Goal: Task Accomplishment & Management: Complete application form

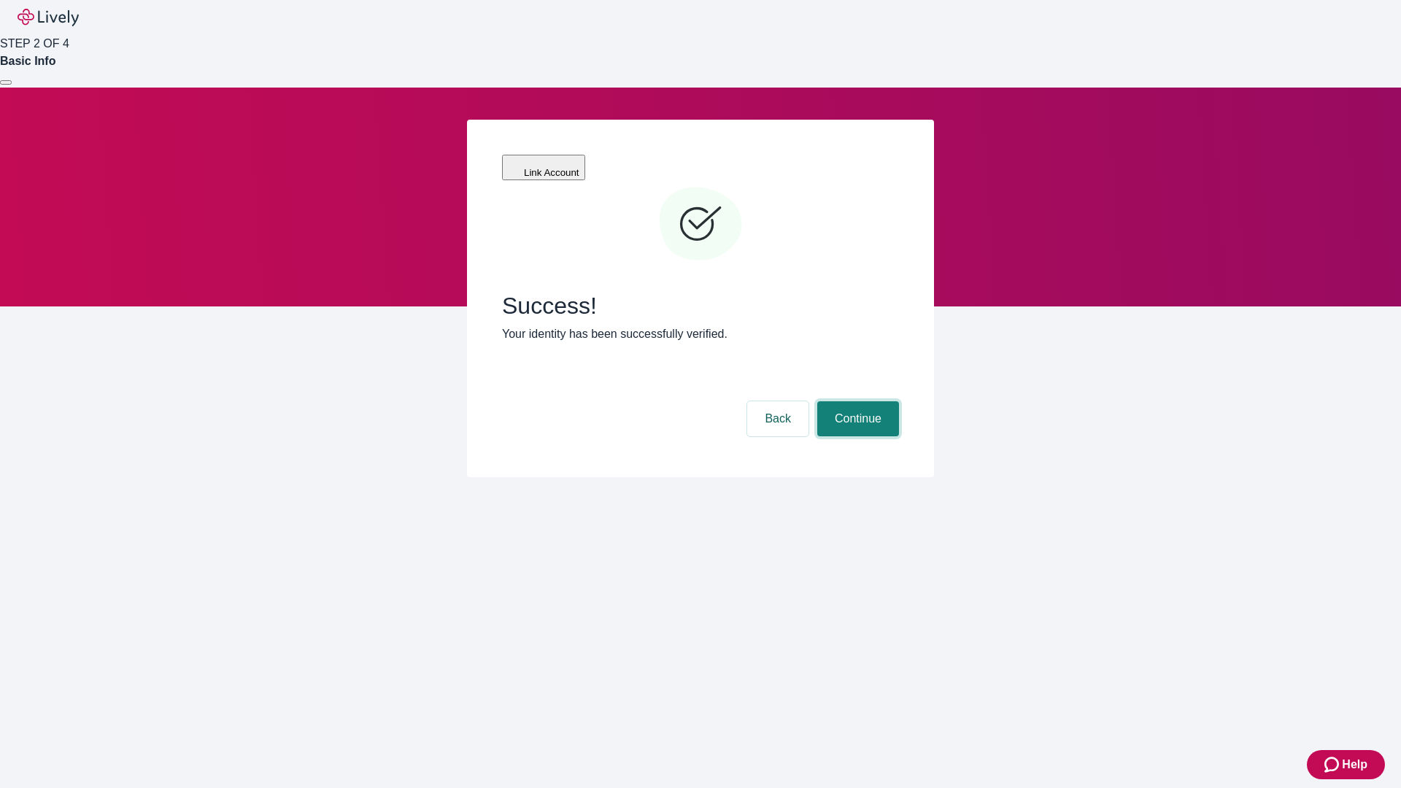
click at [856, 401] on button "Continue" at bounding box center [858, 418] width 82 height 35
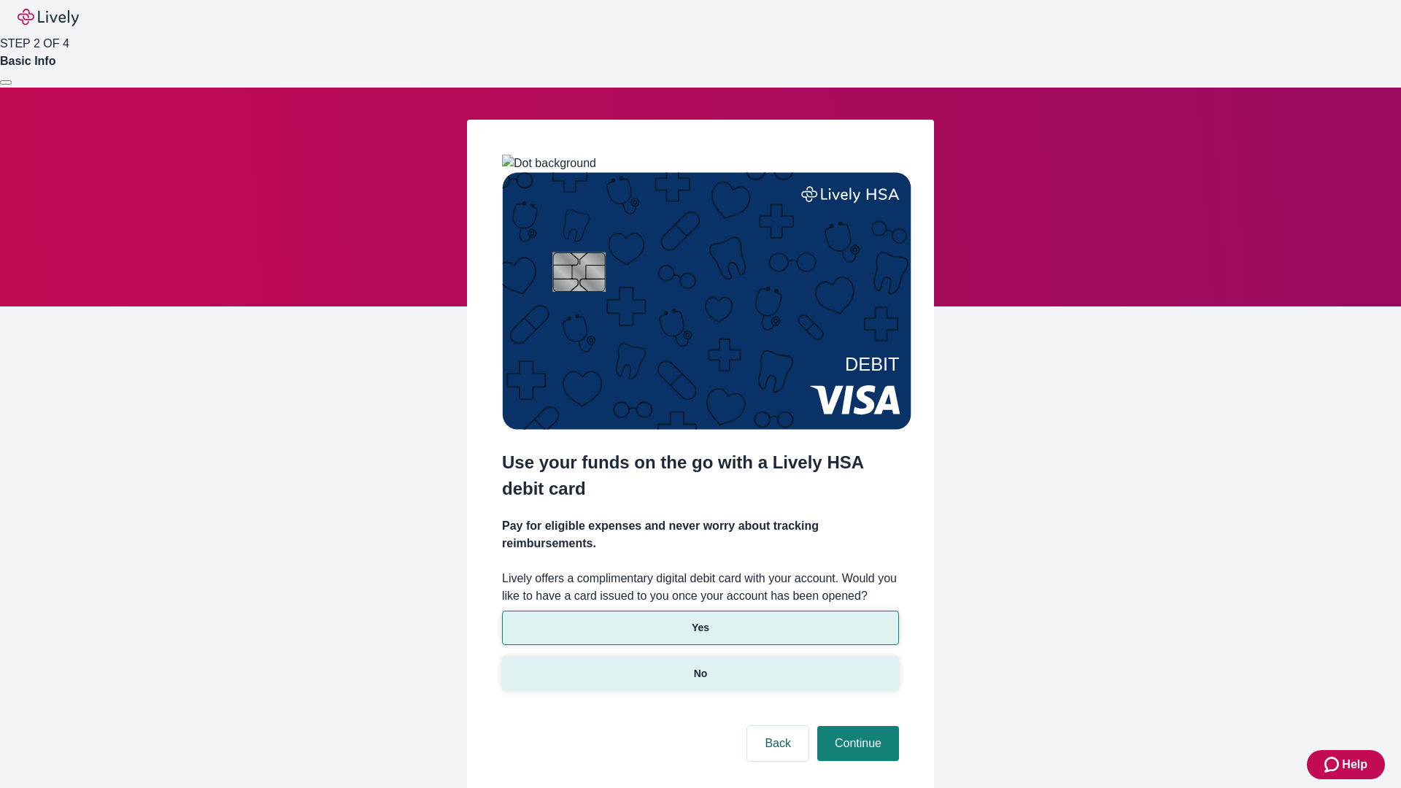
click at [700, 666] on p "No" at bounding box center [701, 673] width 14 height 15
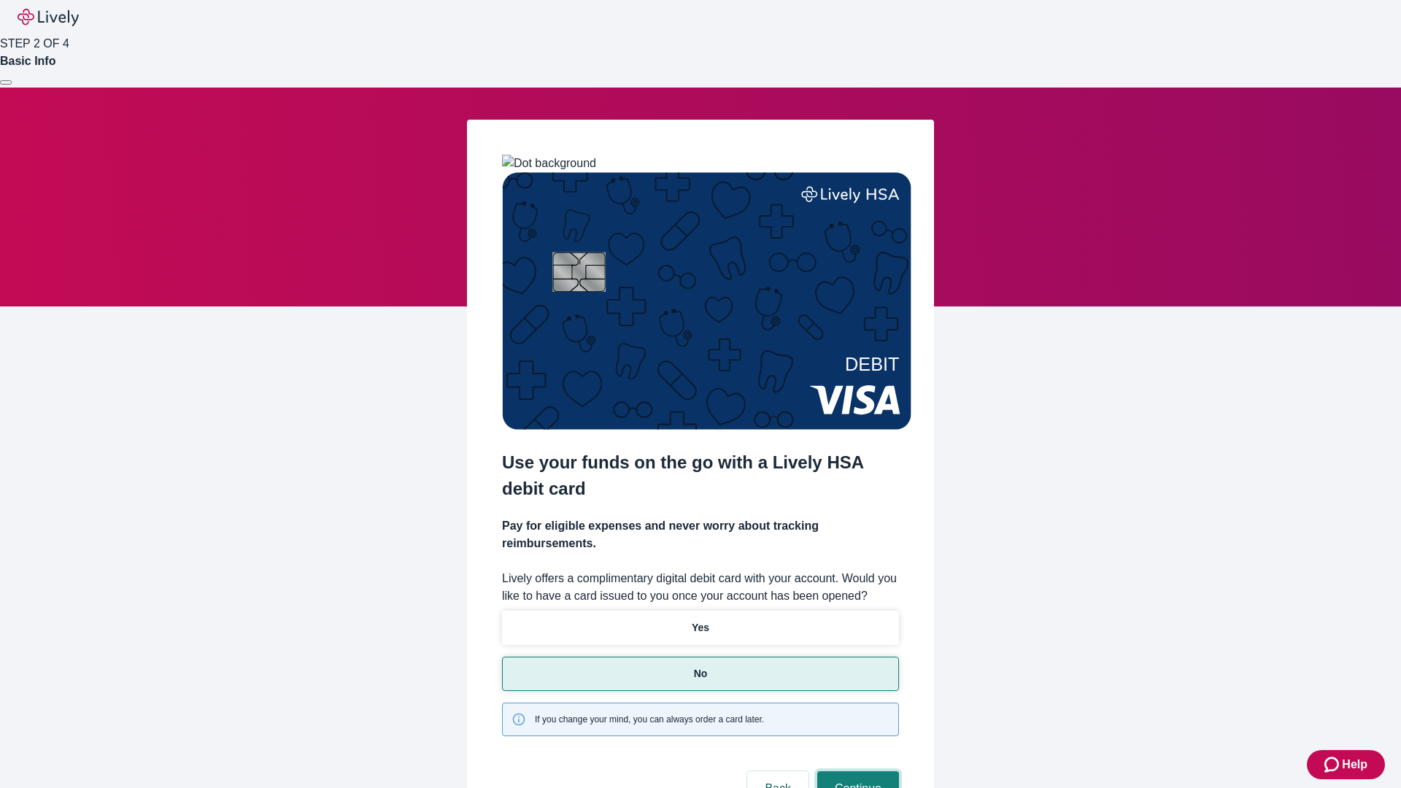
click at [856, 771] on button "Continue" at bounding box center [858, 788] width 82 height 35
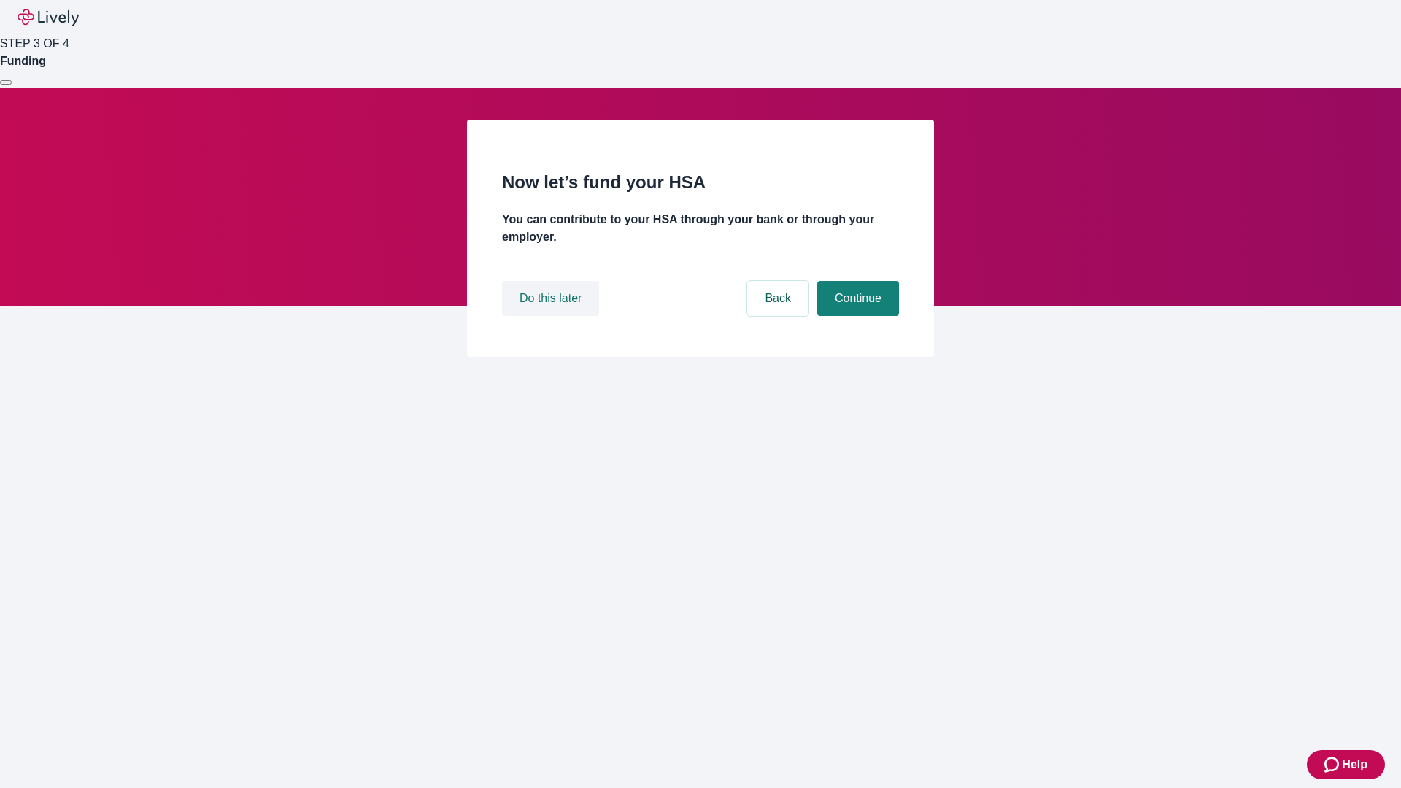
click at [553, 316] on button "Do this later" at bounding box center [550, 298] width 97 height 35
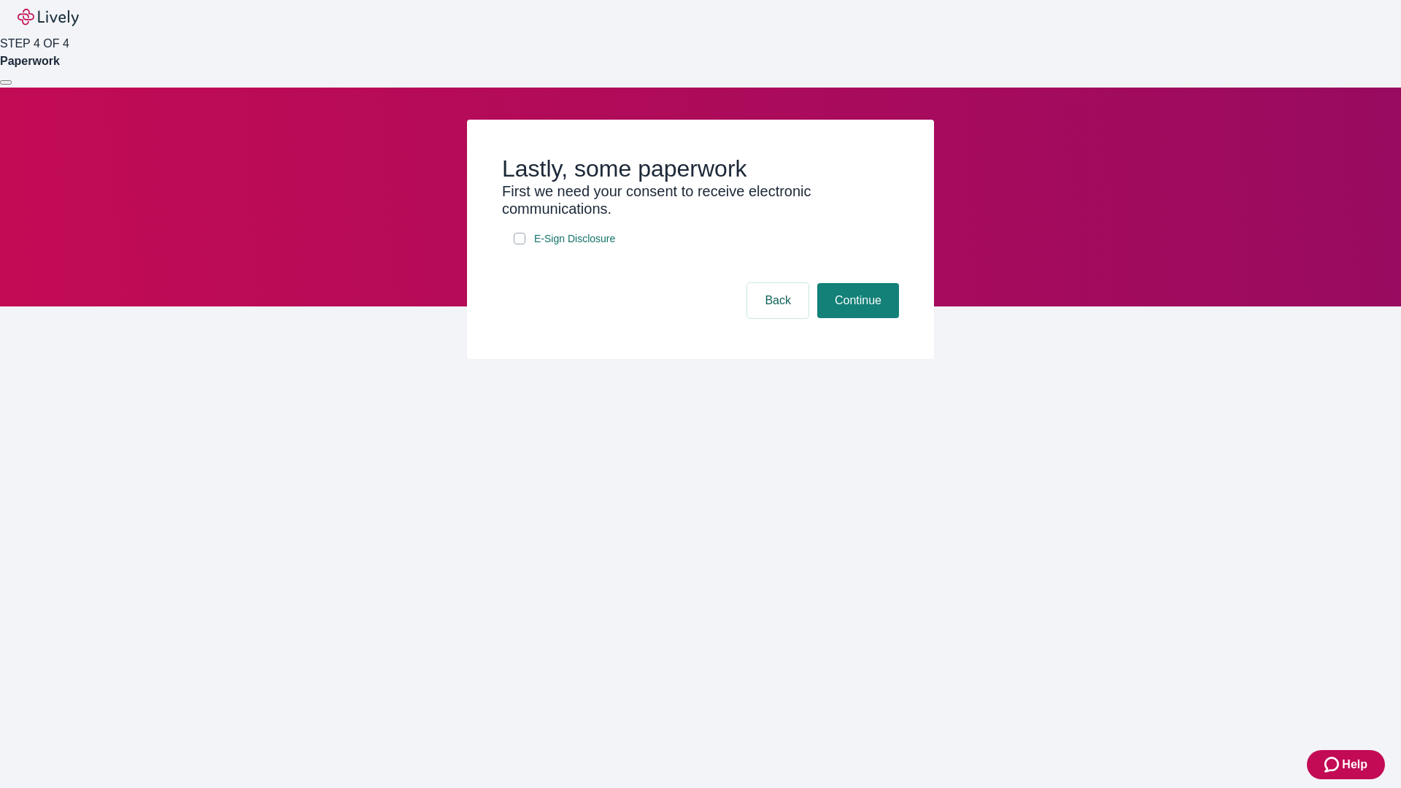
click at [520, 245] on input "E-Sign Disclosure" at bounding box center [520, 239] width 12 height 12
checkbox input "true"
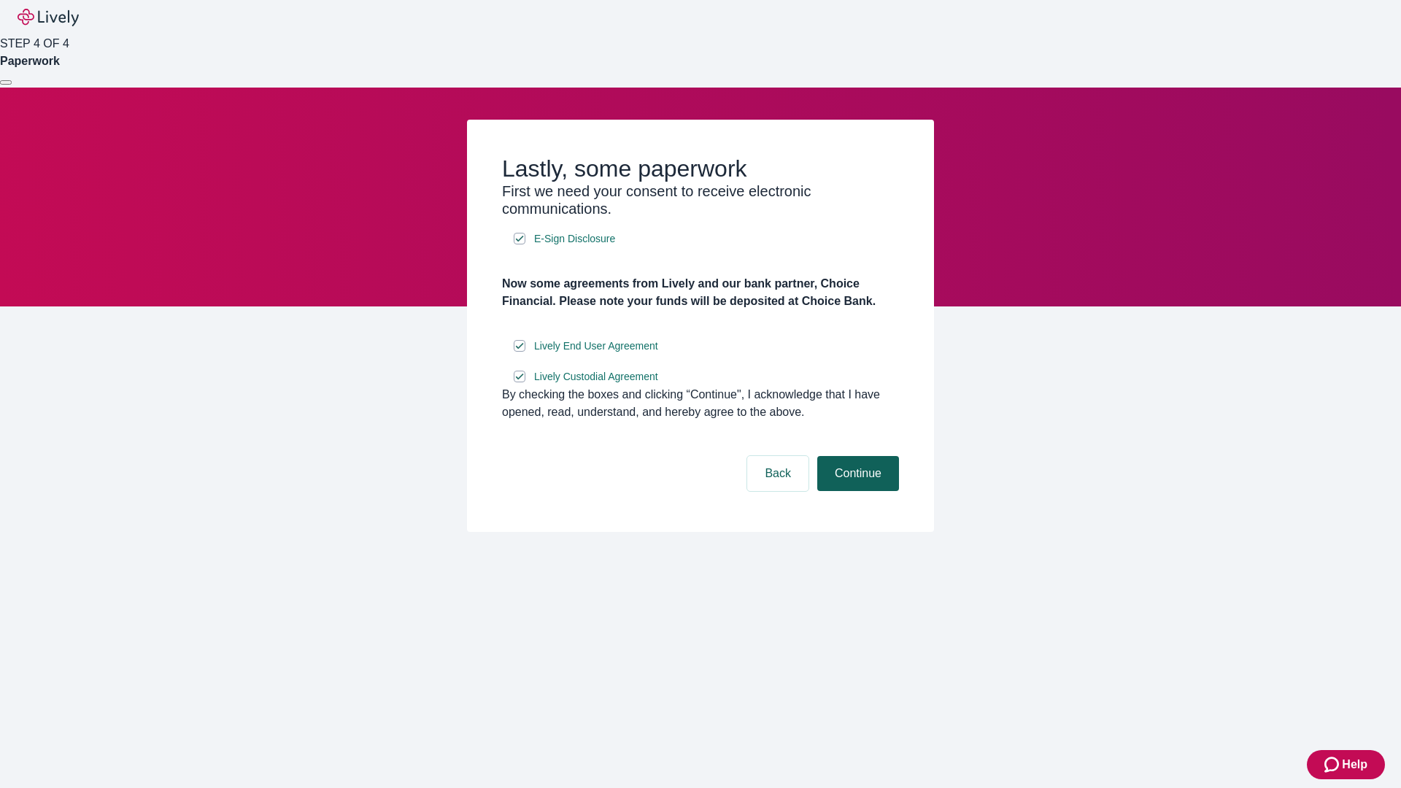
click at [856, 491] on button "Continue" at bounding box center [858, 473] width 82 height 35
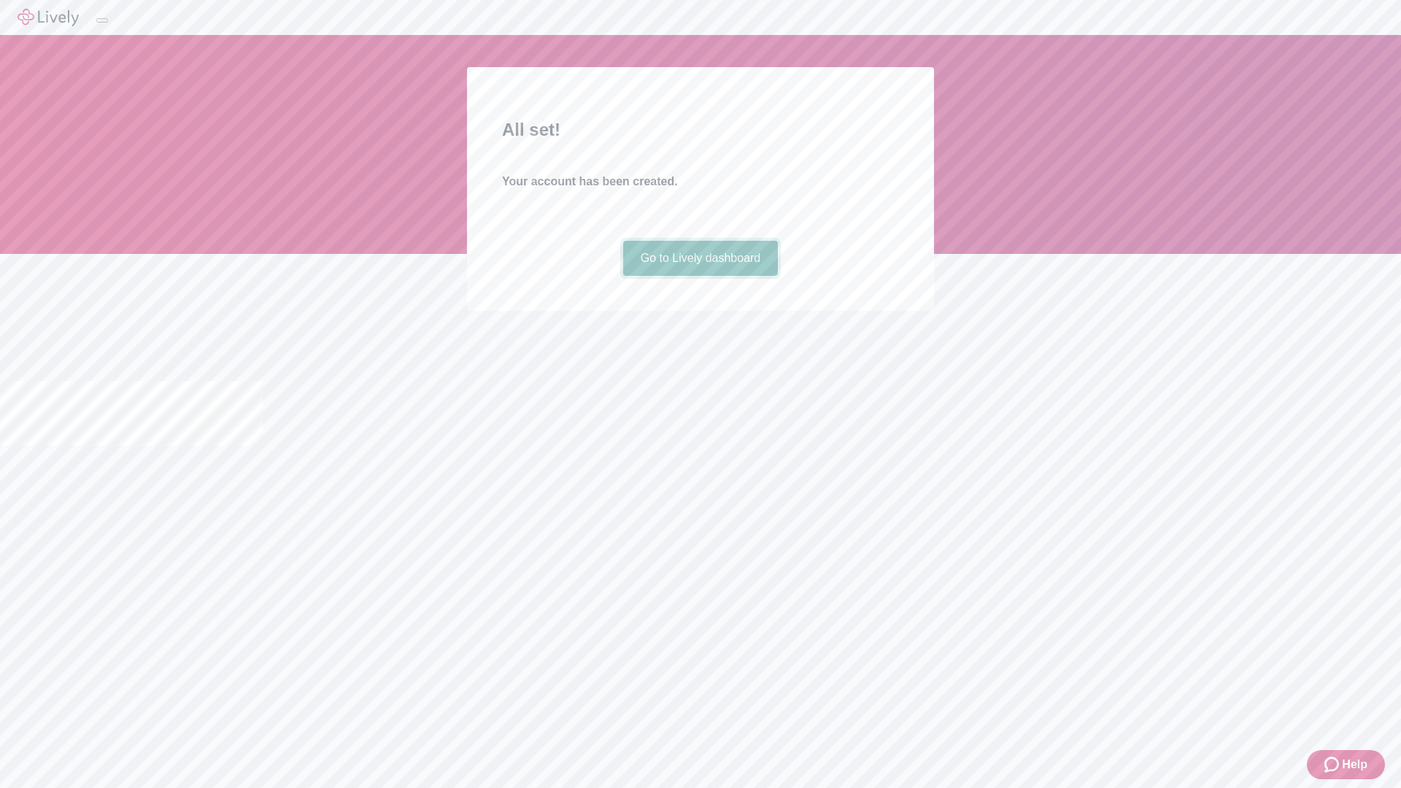
click at [700, 276] on link "Go to Lively dashboard" at bounding box center [700, 258] width 155 height 35
